Goal: Find specific page/section: Find specific page/section

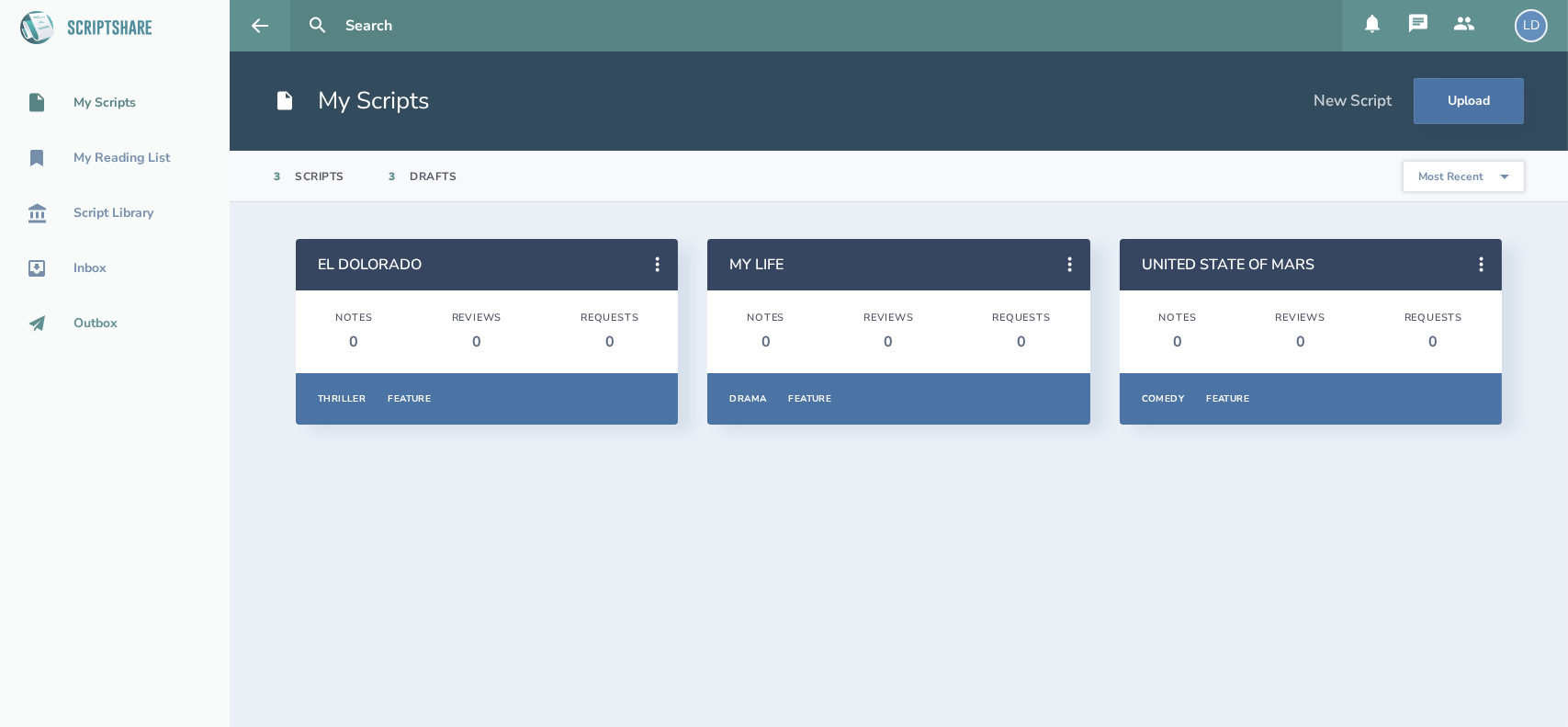
click at [82, 316] on div "Outbox" at bounding box center [95, 323] width 44 height 15
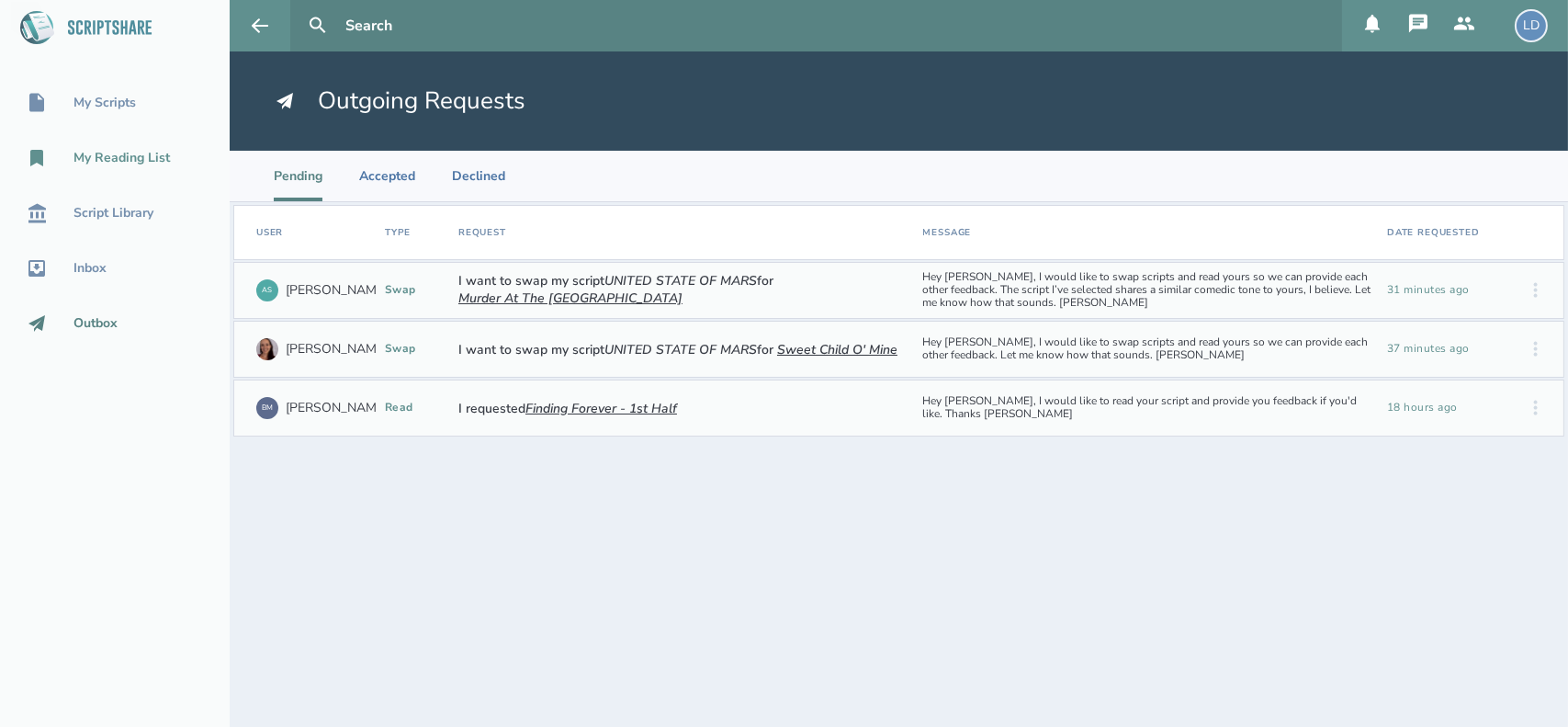
click at [131, 142] on link "My Reading List" at bounding box center [115, 157] width 229 height 40
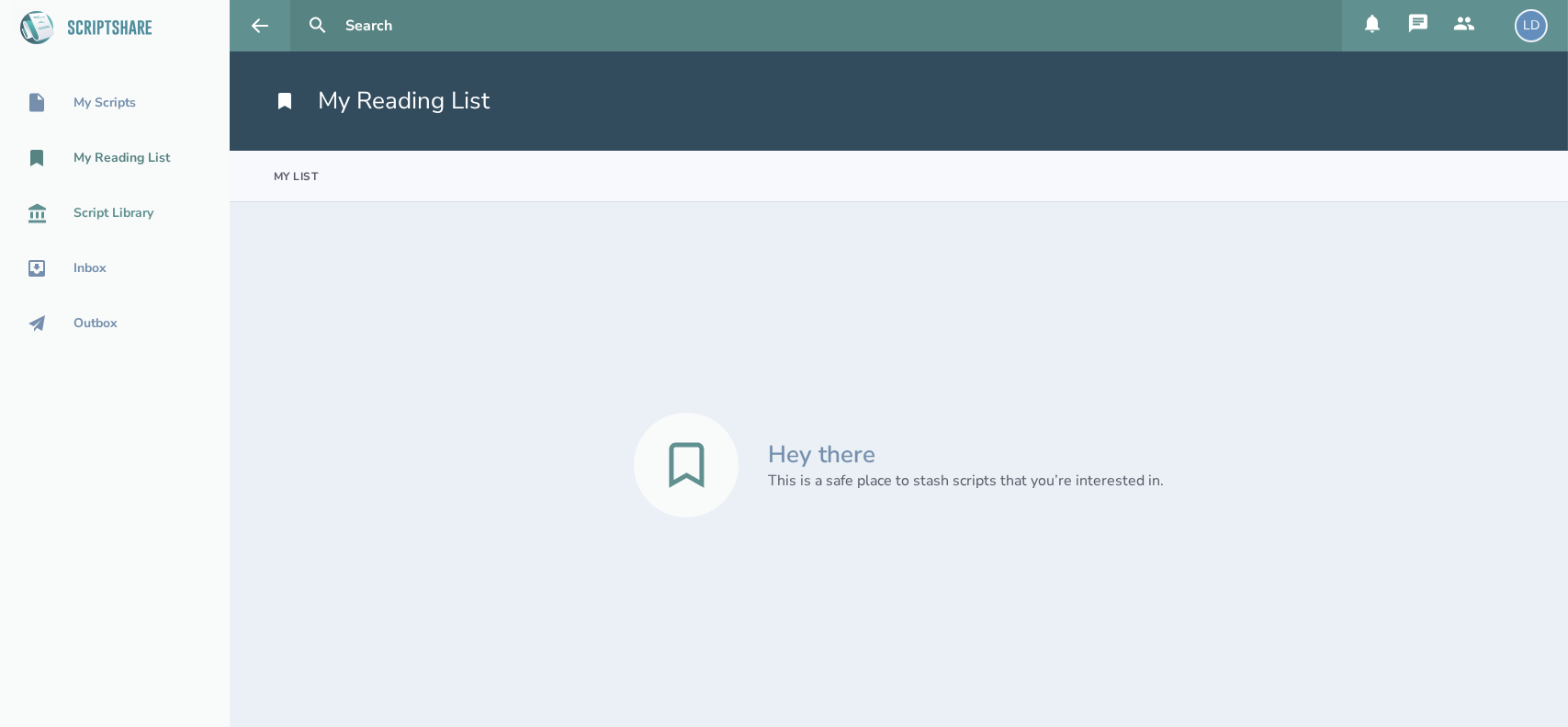
click at [105, 198] on link "Script Library" at bounding box center [115, 213] width 229 height 40
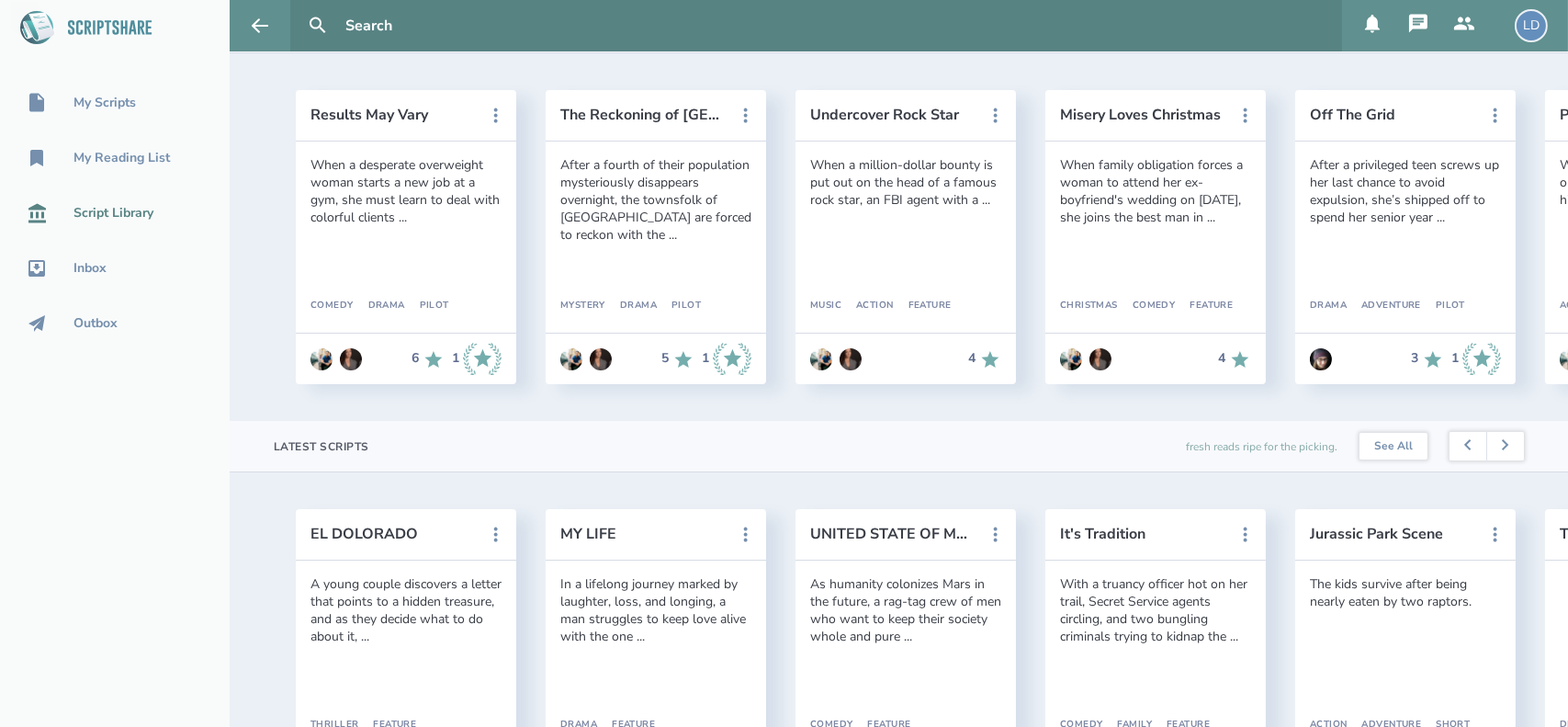
scroll to position [114, 0]
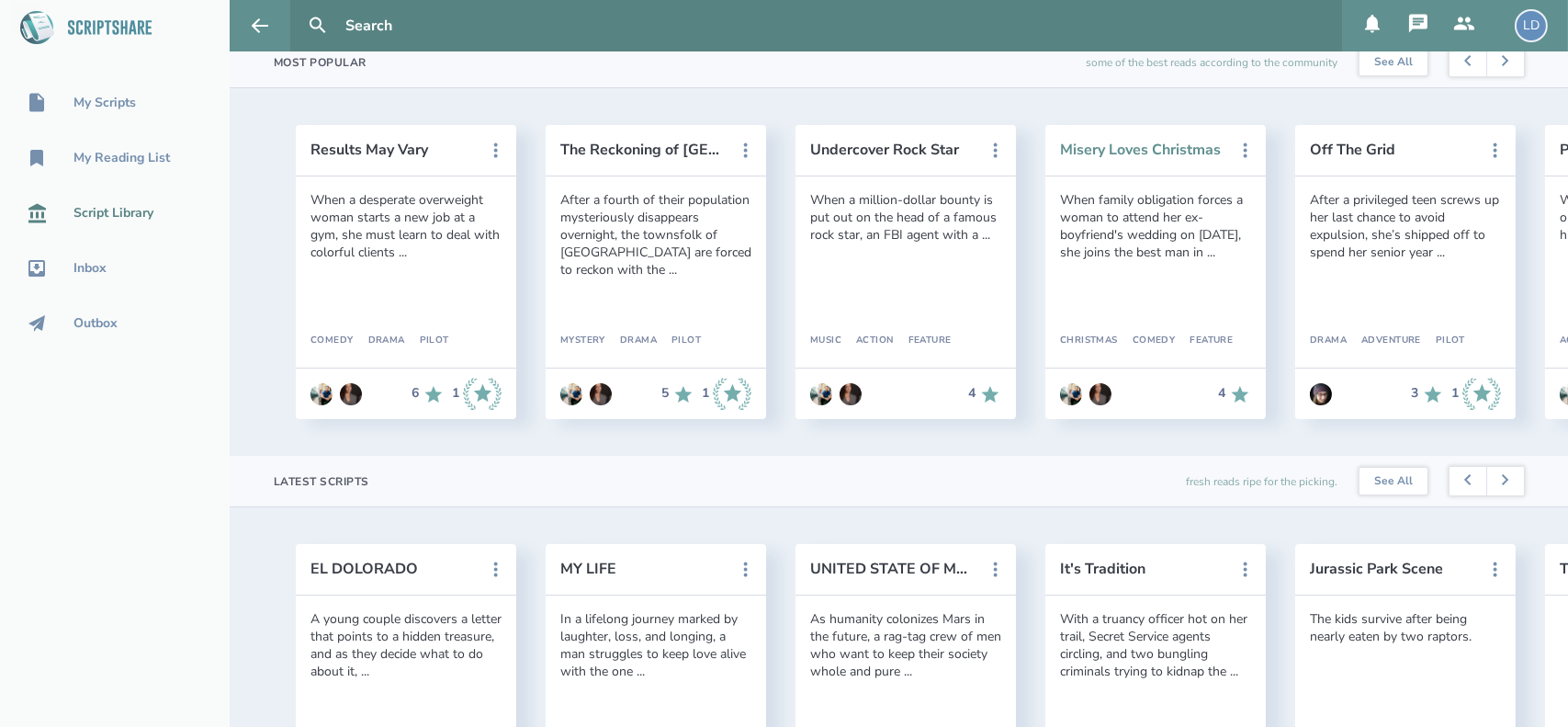
click at [1136, 142] on button "Misery Loves Christmas" at bounding box center [1142, 149] width 166 height 17
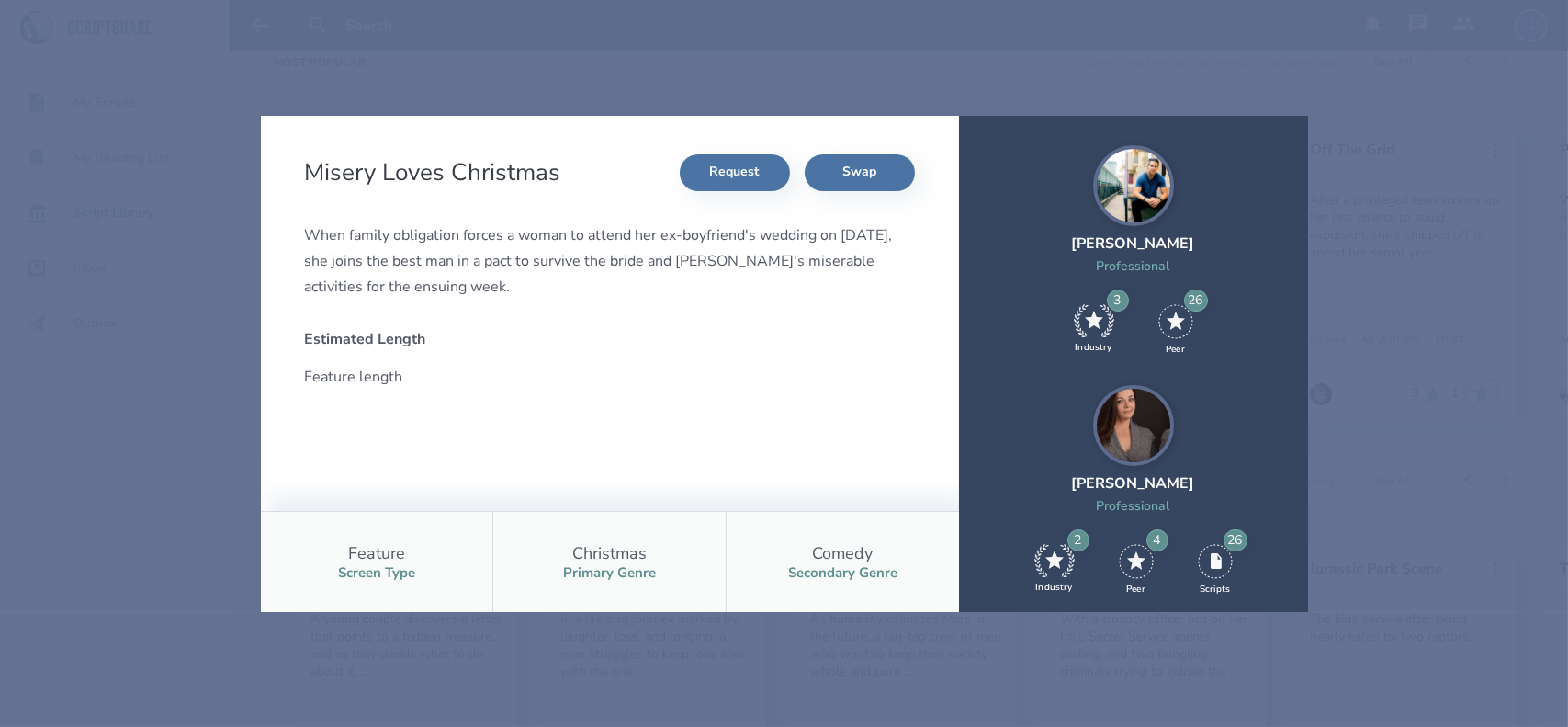
click at [1476, 118] on div "Misery Loves Christmas Request Swap When family obligation forces a woman to at…" at bounding box center [784, 363] width 1568 height 727
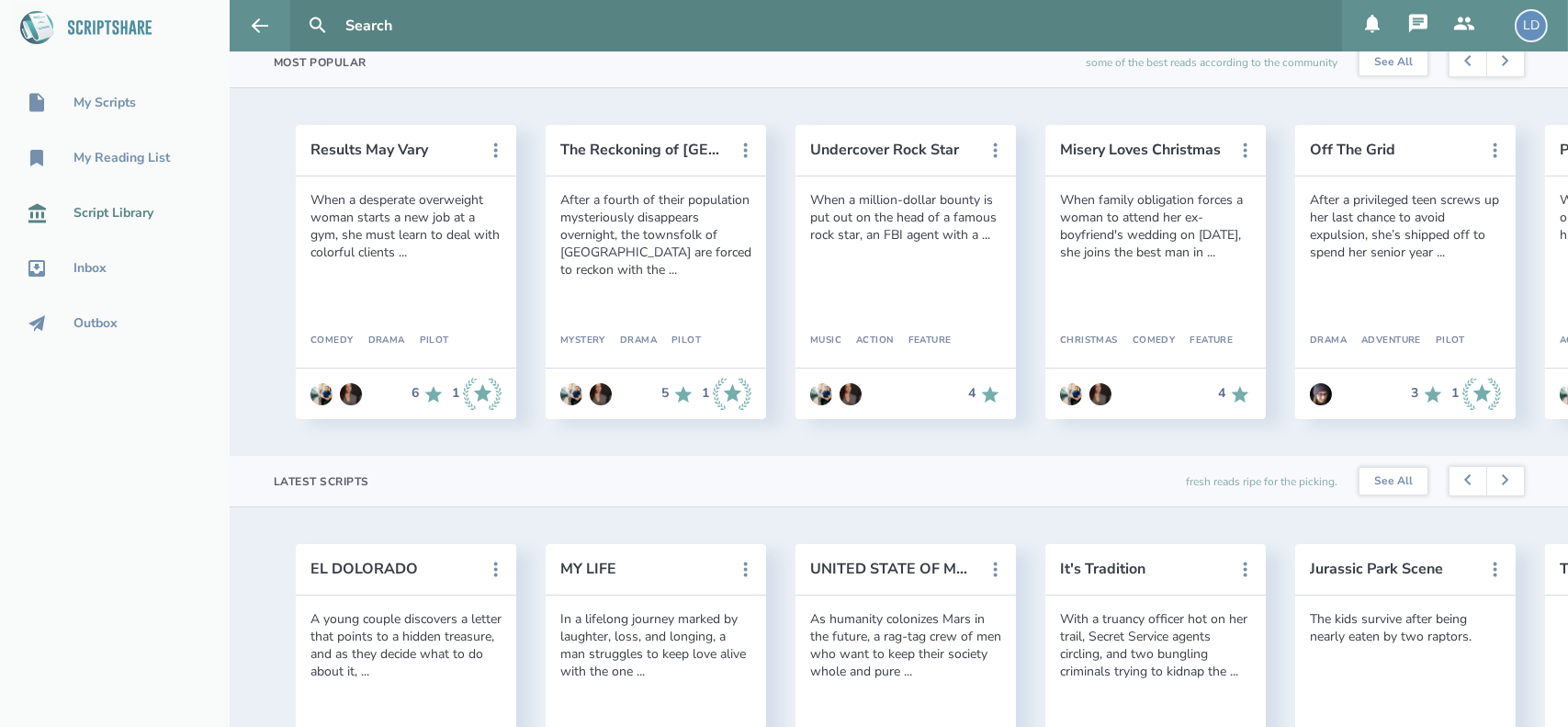
scroll to position [0, 0]
